Goal: Task Accomplishment & Management: Manage account settings

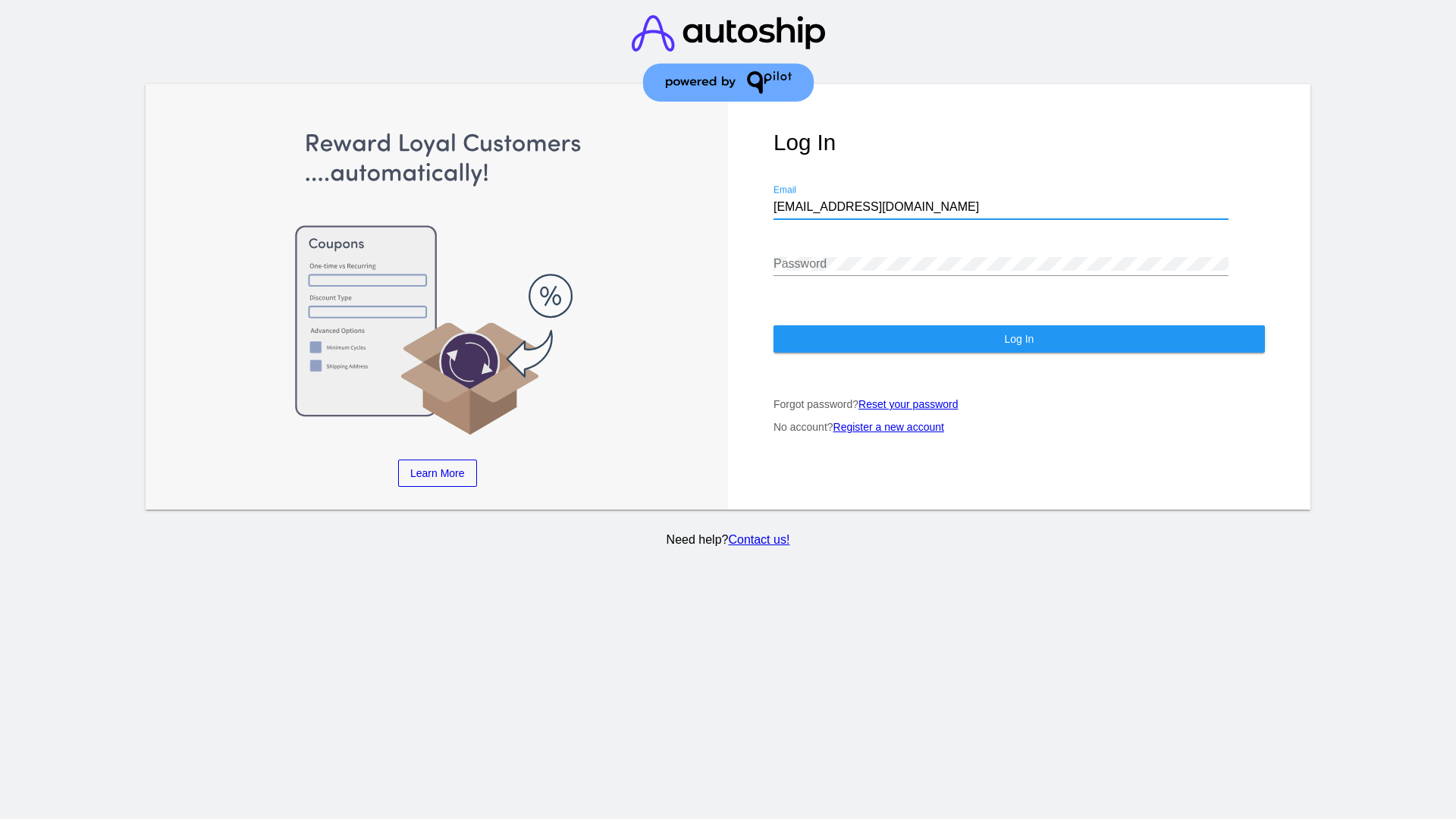
type input "[EMAIL_ADDRESS][DOMAIN_NAME]"
click at [1019, 339] on span "Log In" at bounding box center [1019, 339] width 29 height 12
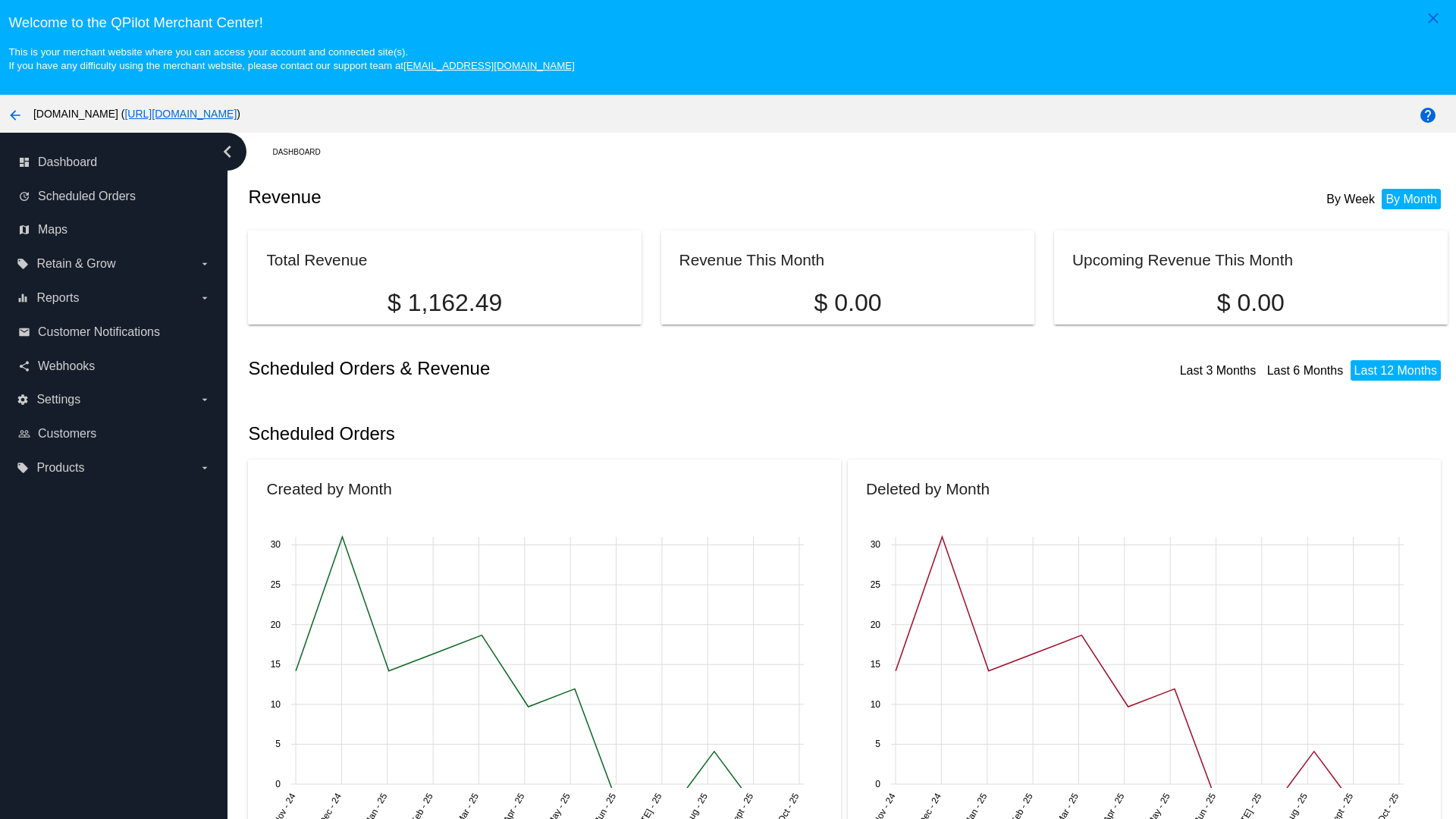
click at [114, 467] on label "local_offer Products arrow_drop_down" at bounding box center [113, 467] width 194 height 24
click at [0, 0] on input "local_offer Products arrow_drop_down" at bounding box center [0, 0] width 0 height 0
click at [70, 499] on span "Products" at bounding box center [69, 498] width 46 height 13
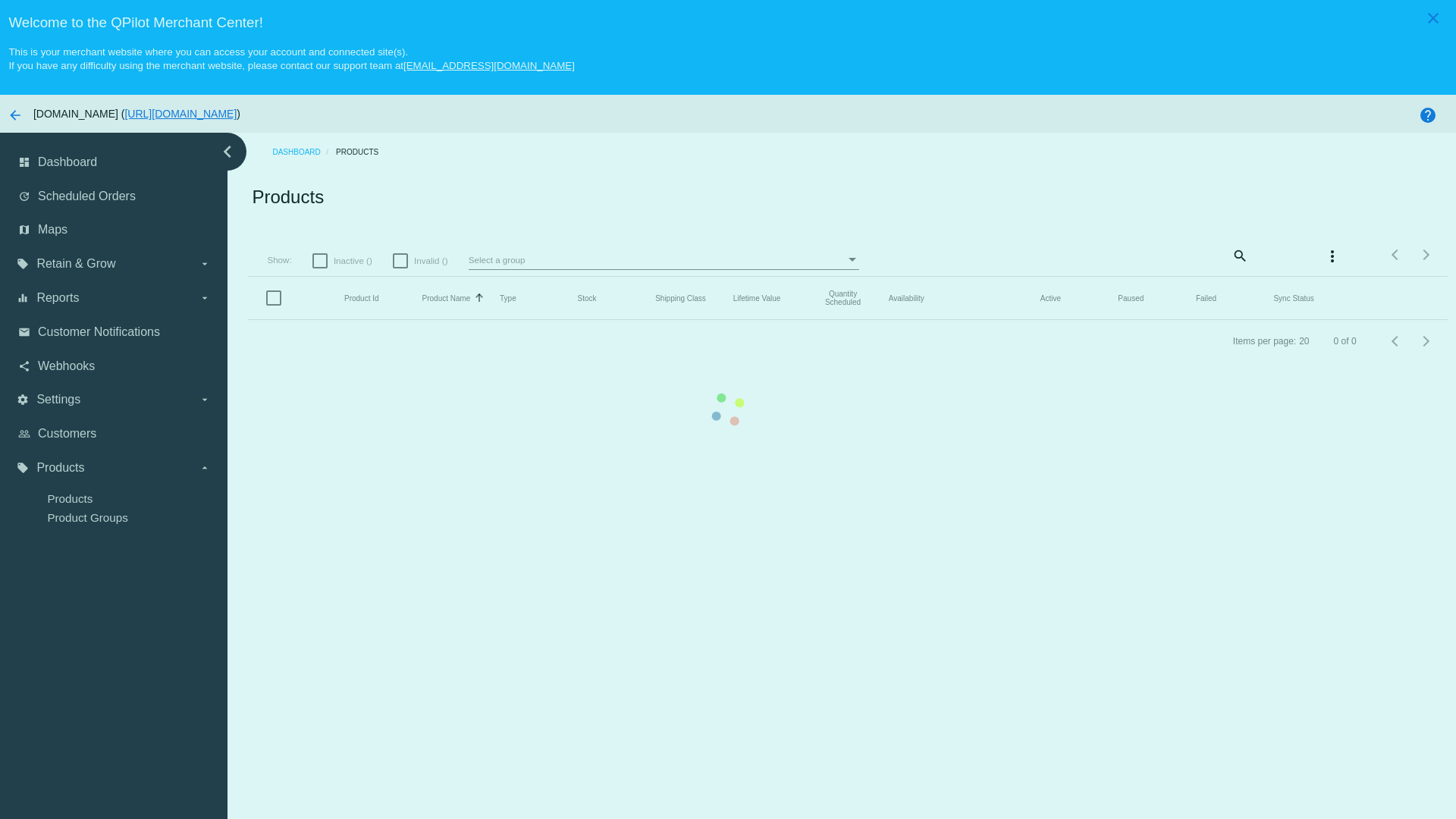
click at [342, 260] on span "Inactive ()" at bounding box center [354, 261] width 39 height 19
click at [320, 269] on input "Inactive ()" at bounding box center [319, 269] width 1 height 1
checkbox input "true"
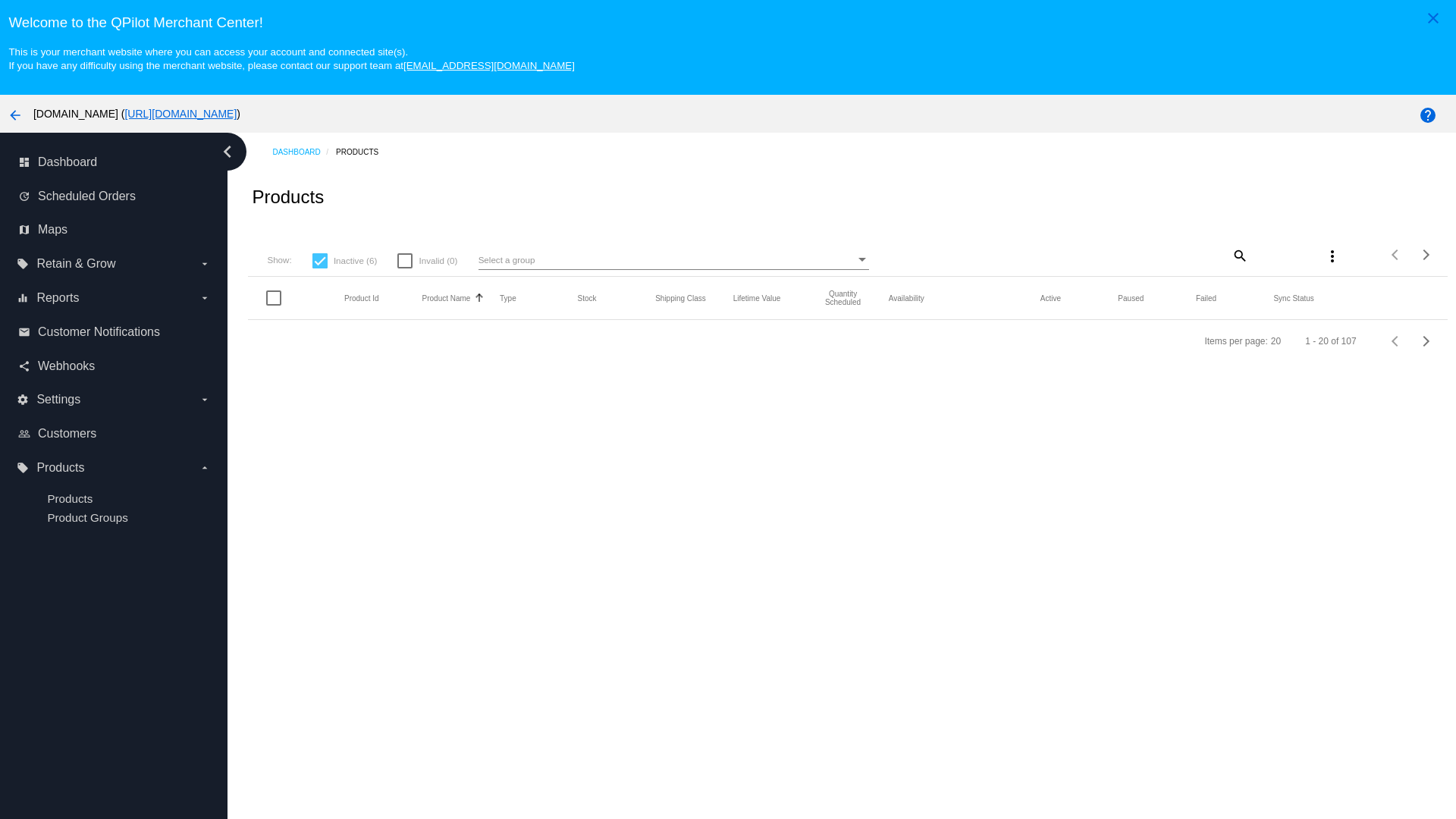
click at [1239, 255] on mat-icon "search" at bounding box center [1239, 255] width 19 height 23
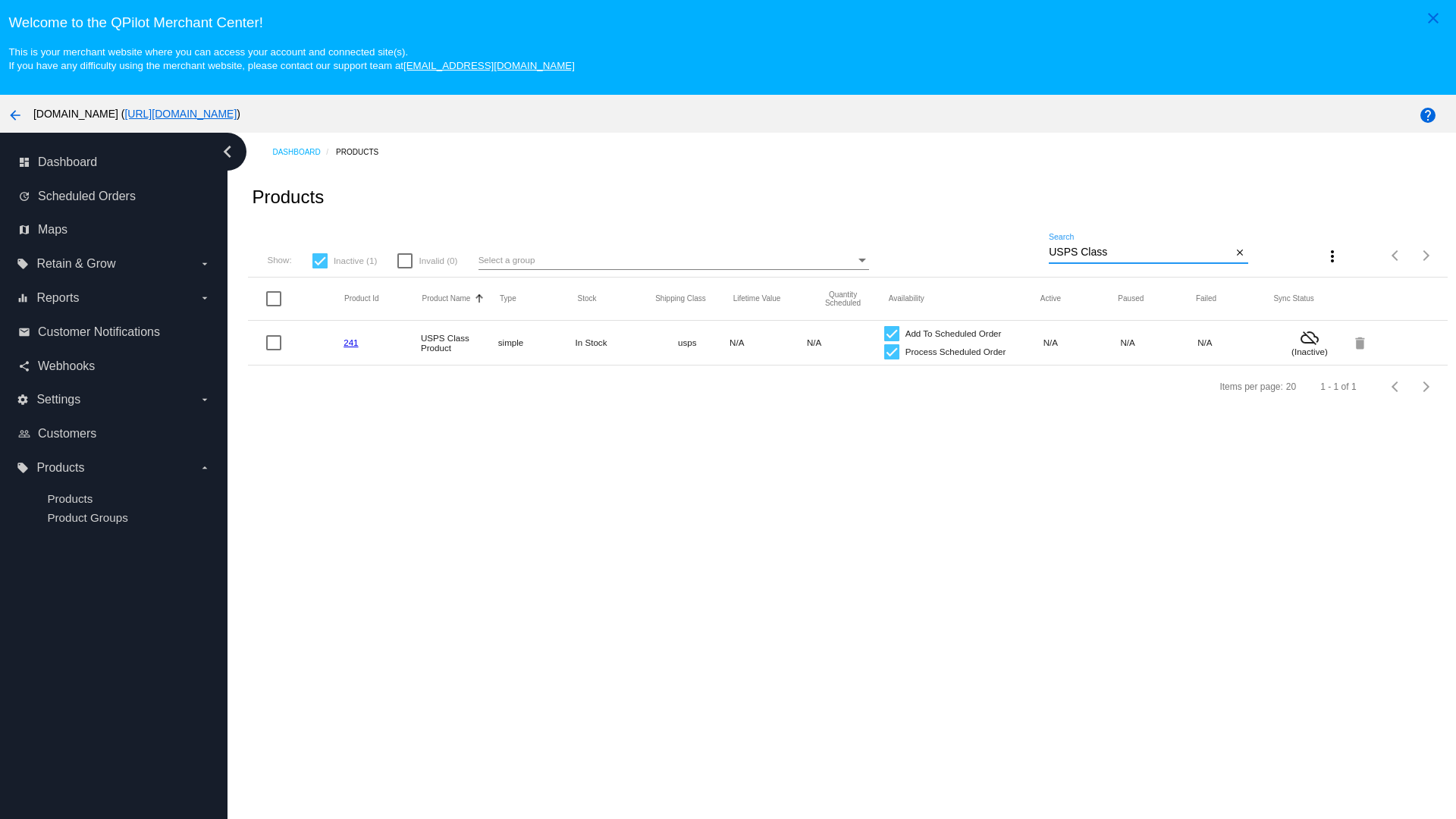
type input "Variable Enable"
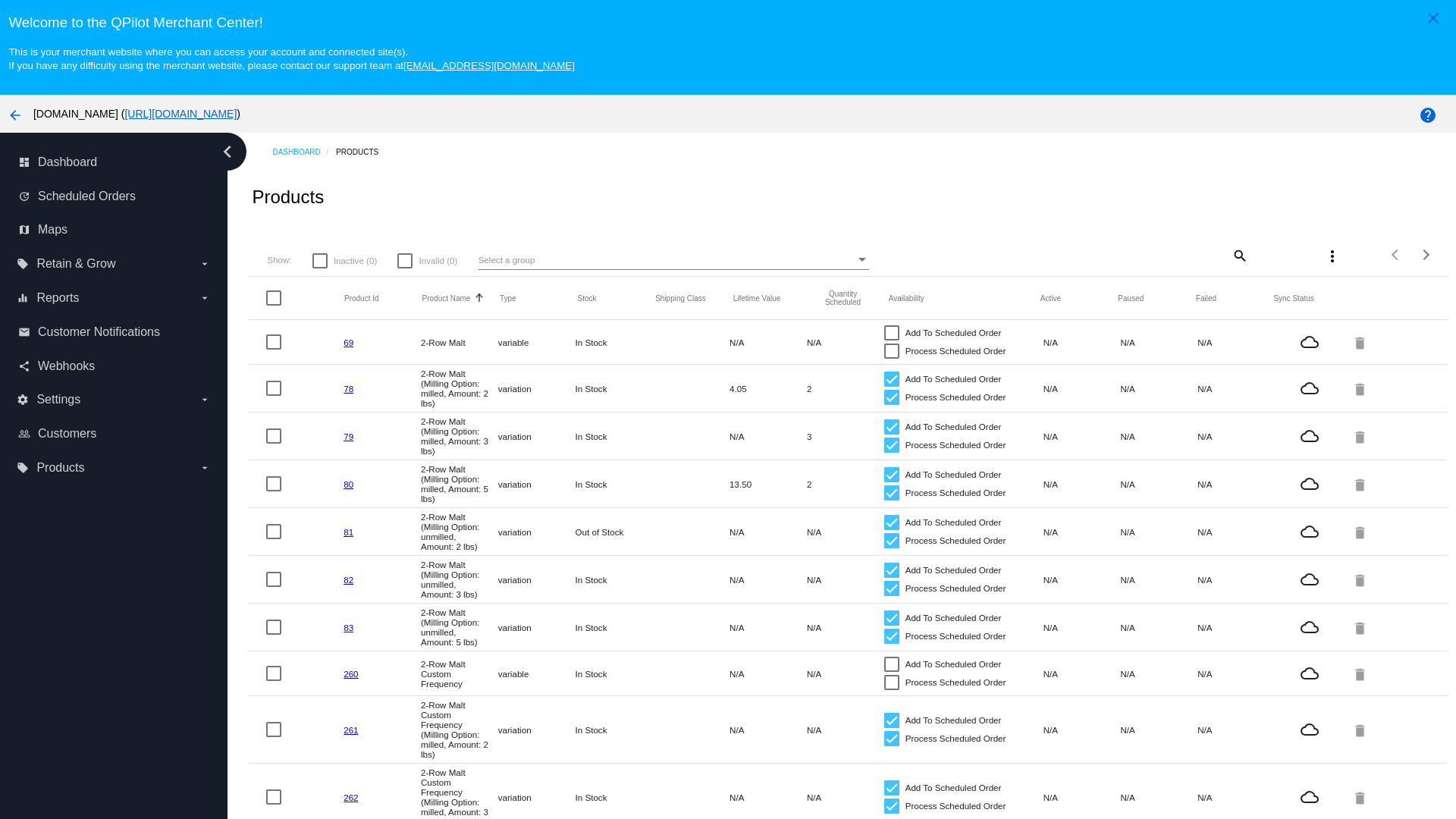
click at [1239, 255] on mat-icon "search" at bounding box center [1239, 255] width 19 height 23
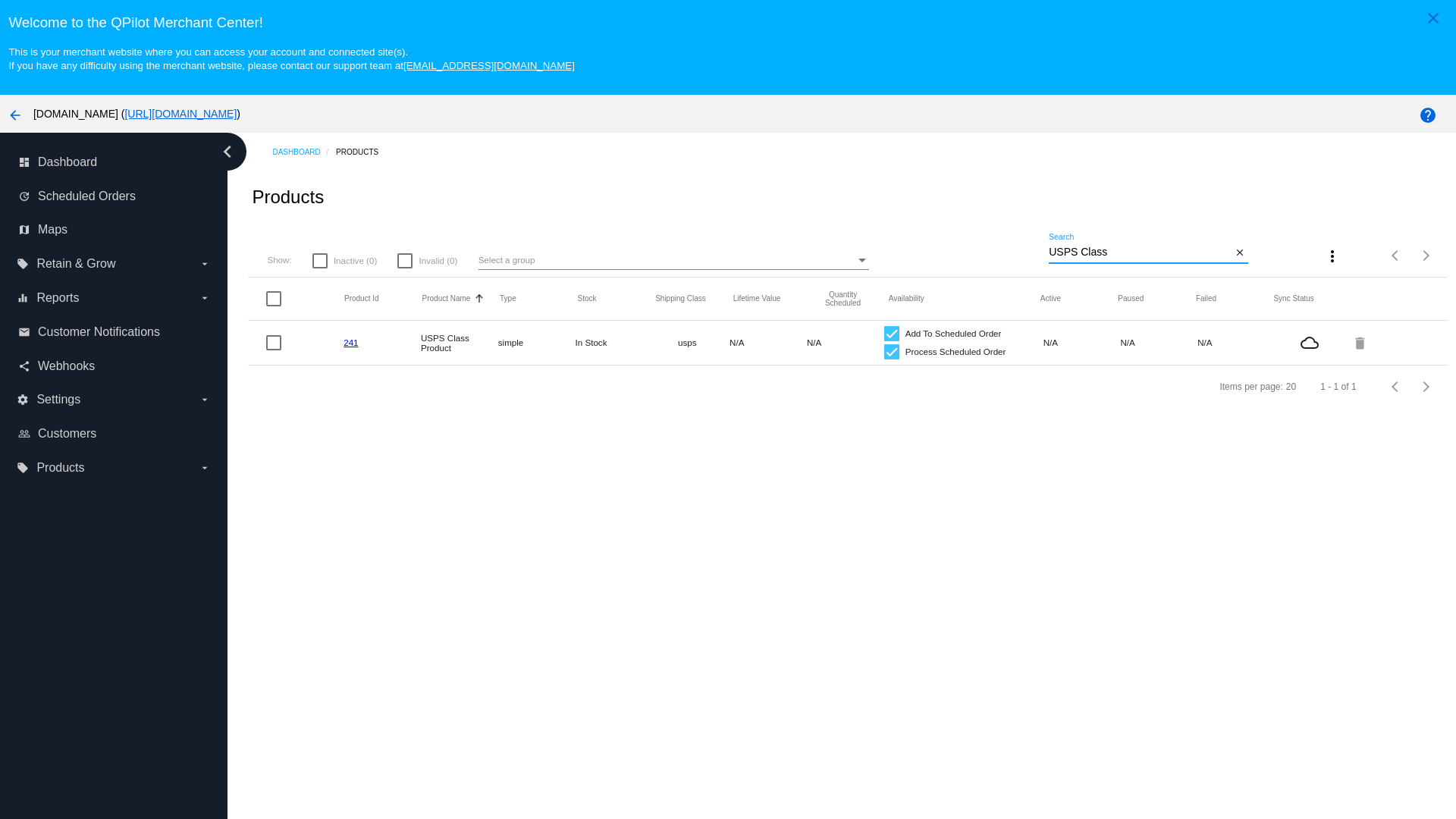
type input "Variable Enable"
